Goal: Task Accomplishment & Management: Manage account settings

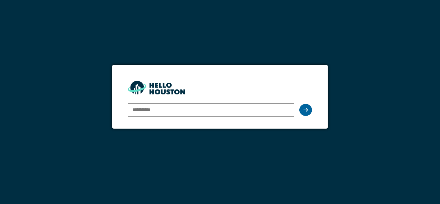
type input "**********"
click at [305, 110] on icon at bounding box center [306, 109] width 4 height 5
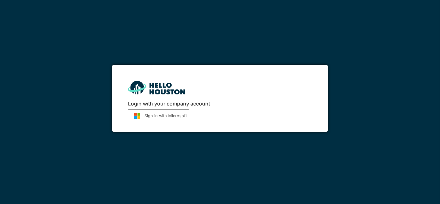
click at [171, 114] on button "Sign in with Microsoft" at bounding box center [158, 115] width 61 height 13
